Goal: Find specific page/section

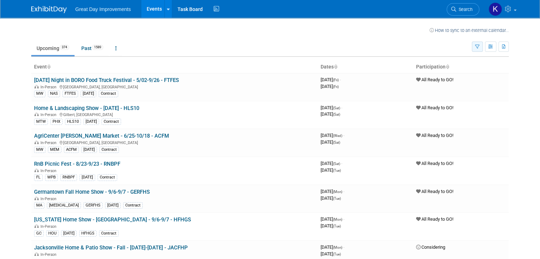
click at [480, 47] on icon "button" at bounding box center [477, 47] width 5 height 5
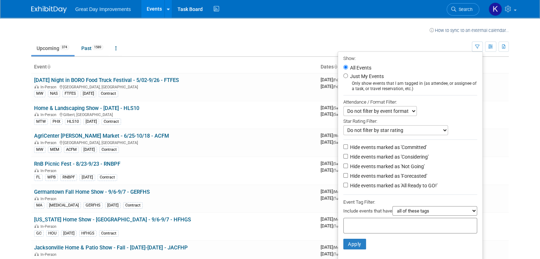
click at [364, 226] on input "text" at bounding box center [375, 224] width 57 height 7
type input "gc"
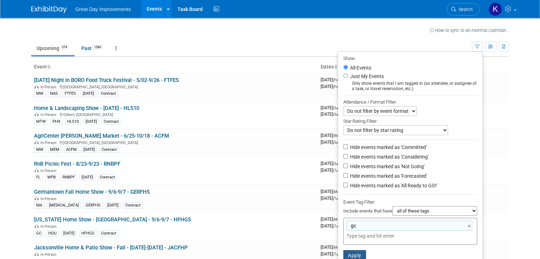
click at [362, 255] on button "Apply" at bounding box center [355, 255] width 23 height 11
